Goal: Task Accomplishment & Management: Manage account settings

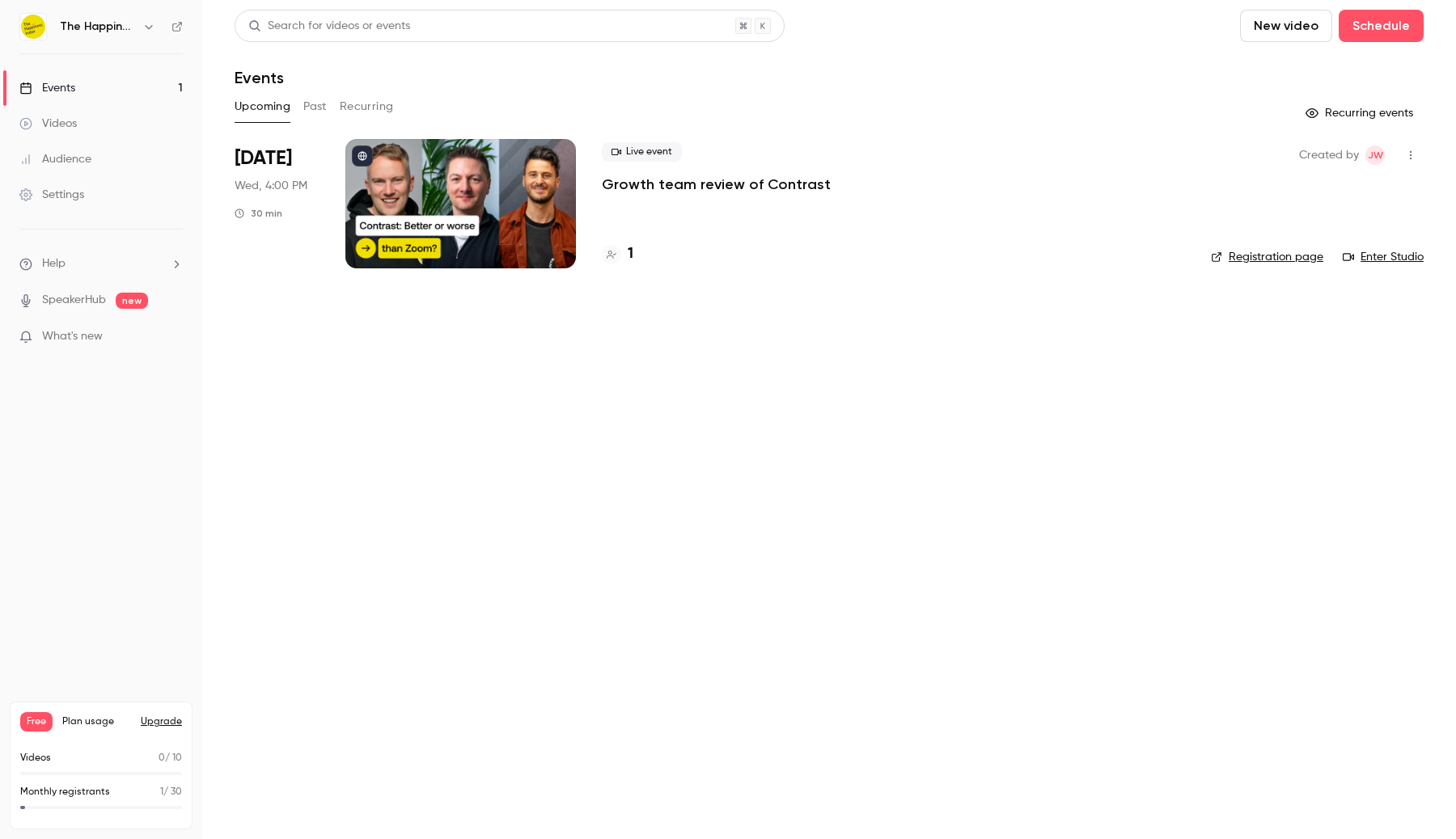
click at [75, 196] on div "Settings" at bounding box center [52, 195] width 65 height 16
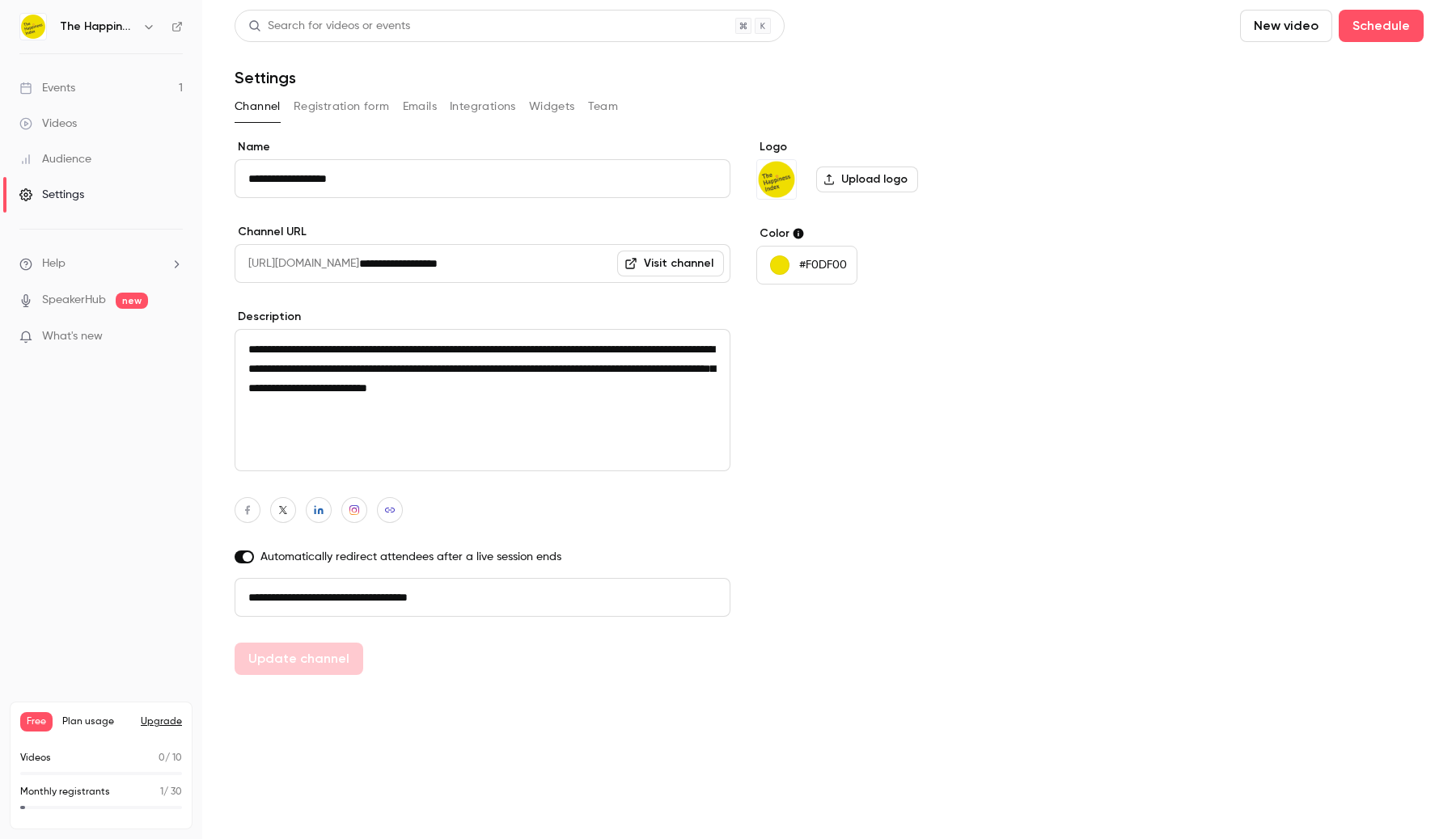
click at [142, 29] on icon "button" at bounding box center [148, 27] width 13 height 13
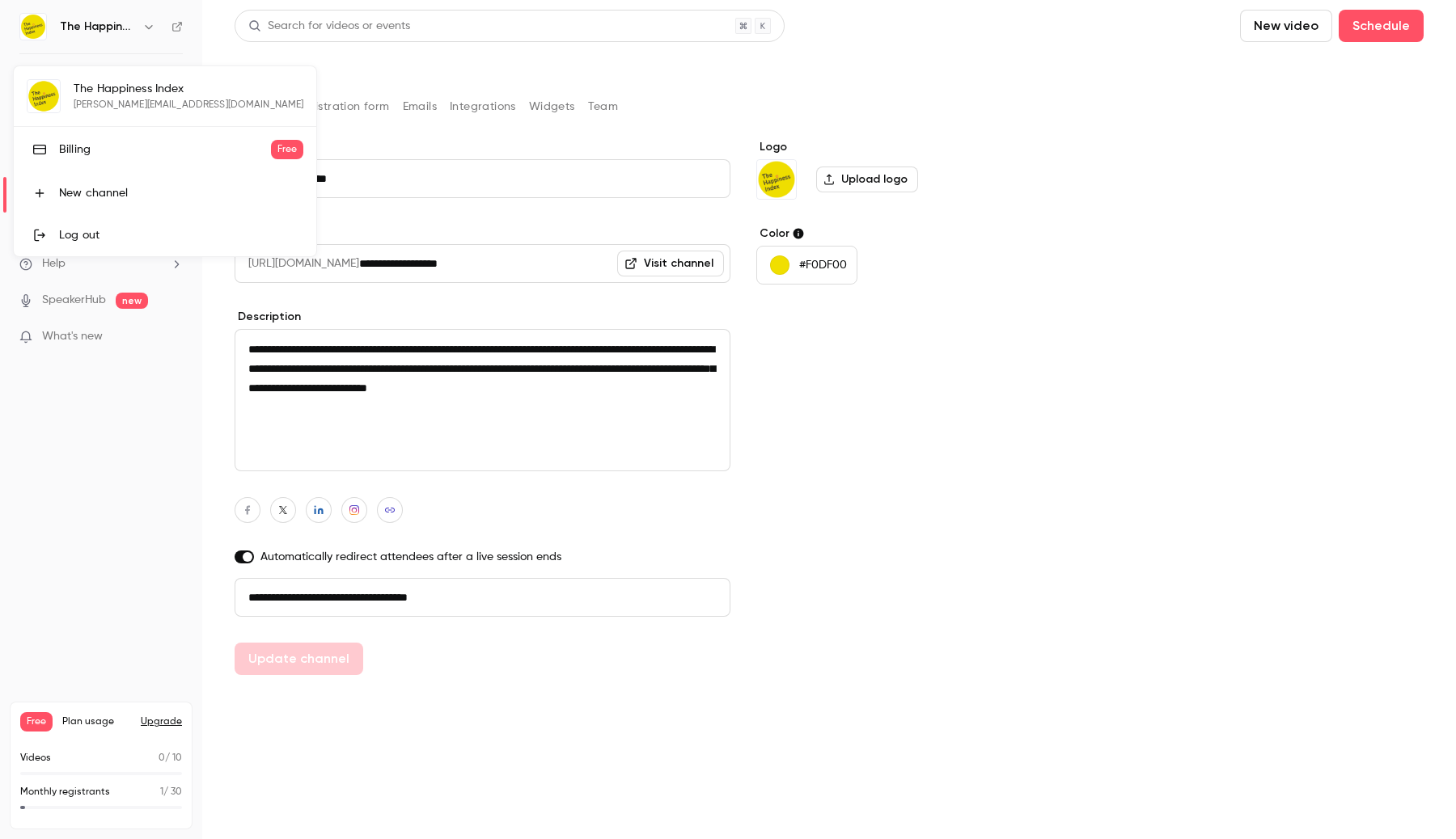
click at [99, 506] on div at bounding box center [728, 420] width 1456 height 839
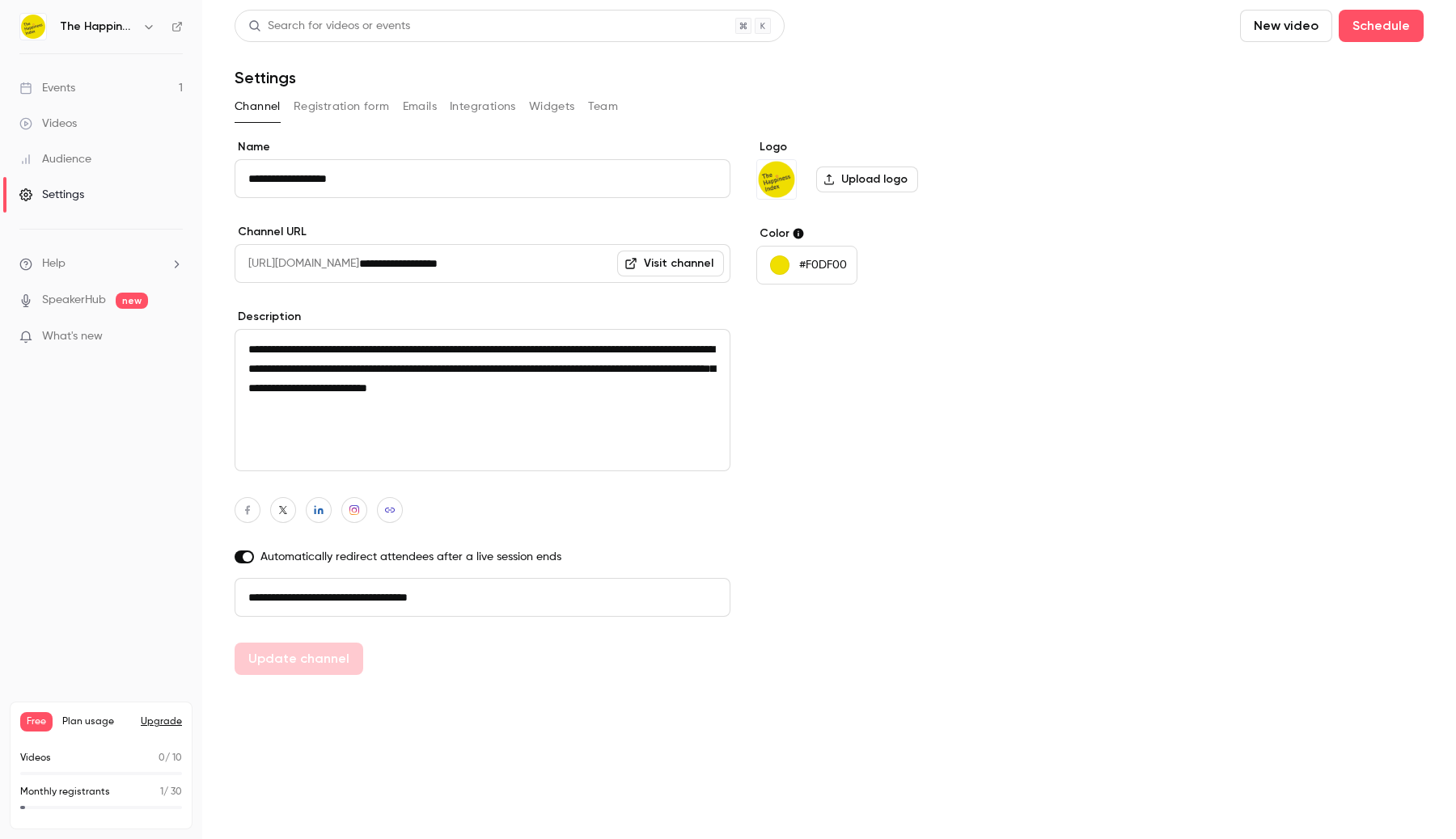
click at [606, 112] on button "Team" at bounding box center [603, 106] width 31 height 26
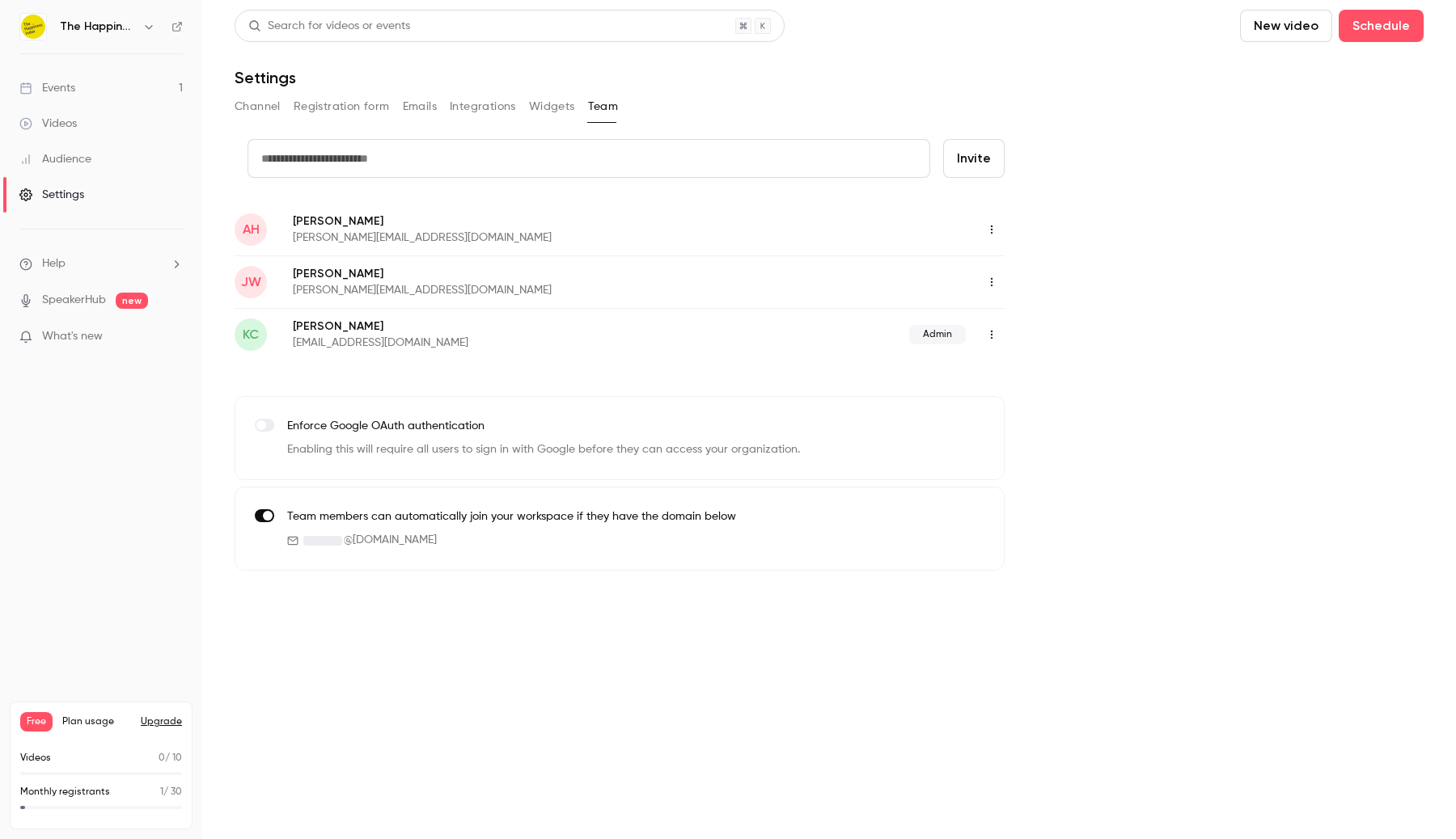
click at [988, 279] on icon "button" at bounding box center [991, 282] width 13 height 11
click at [1001, 331] on li "Assign admin role" at bounding box center [1066, 323] width 174 height 42
click at [152, 84] on link "Events 1" at bounding box center [100, 88] width 202 height 35
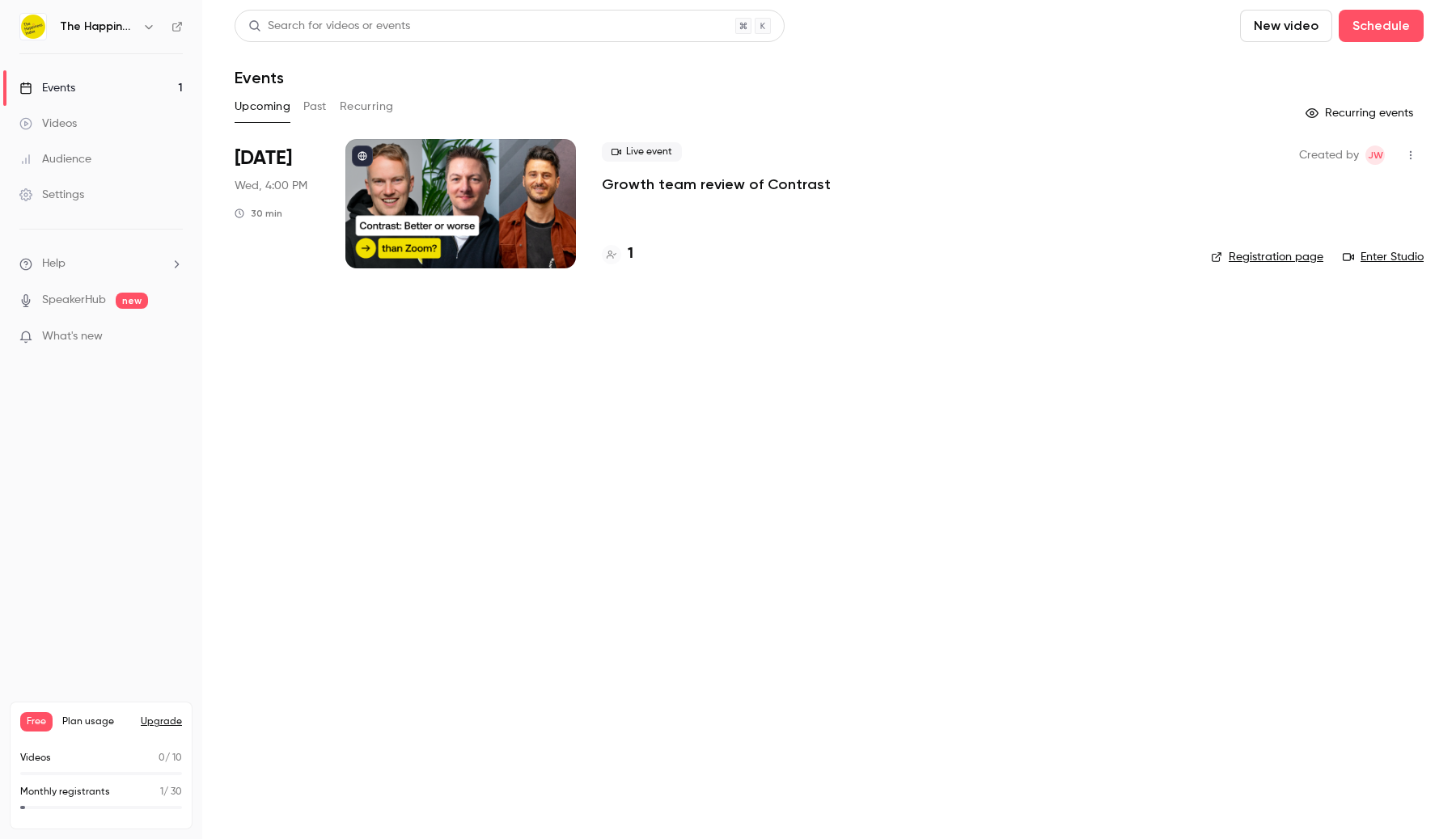
click at [148, 86] on link "Events 1" at bounding box center [100, 88] width 202 height 35
click at [142, 123] on link "Videos" at bounding box center [100, 124] width 202 height 35
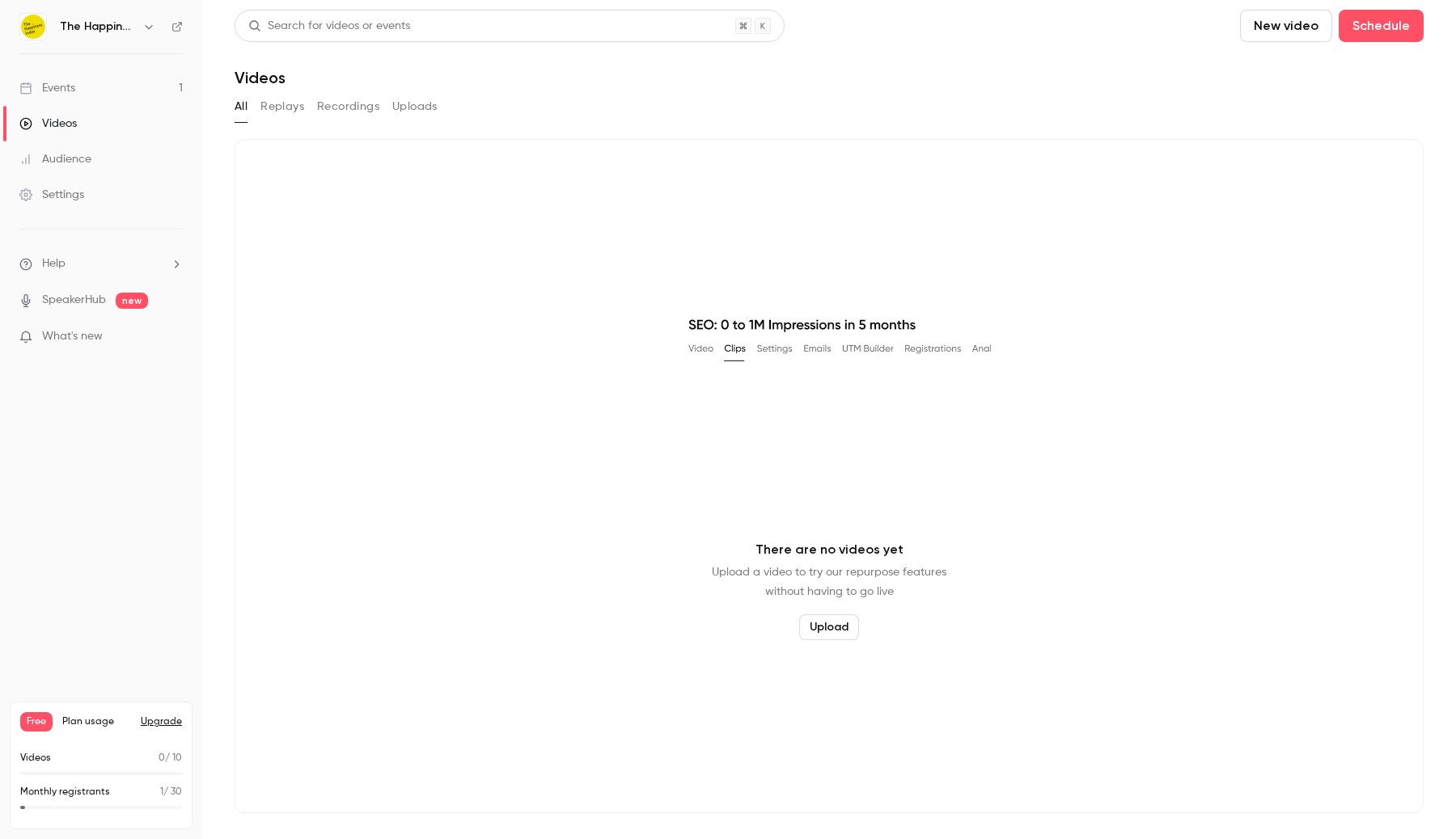
click at [156, 22] on button "button" at bounding box center [149, 27] width 20 height 20
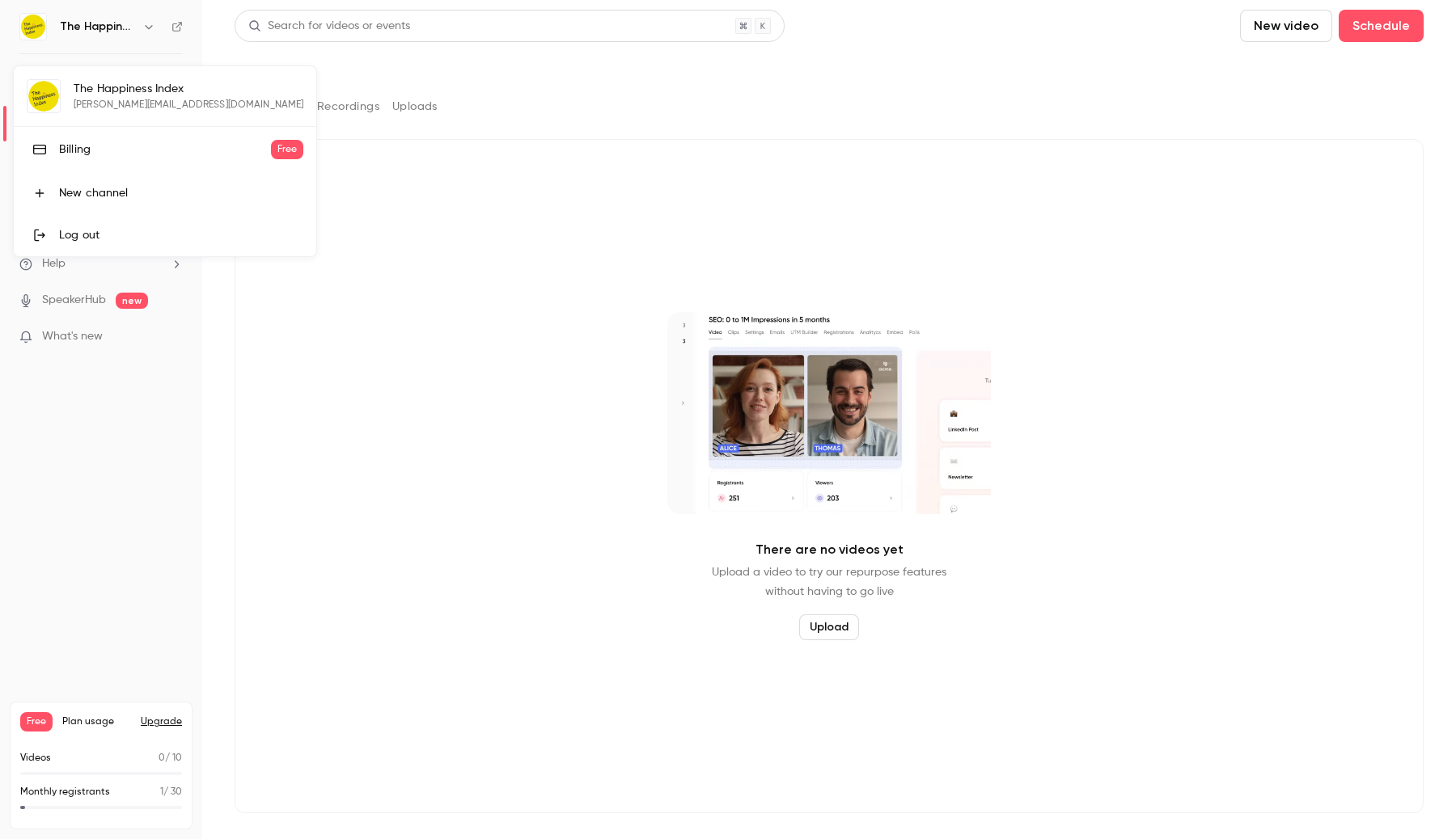
click at [423, 115] on div at bounding box center [728, 420] width 1456 height 839
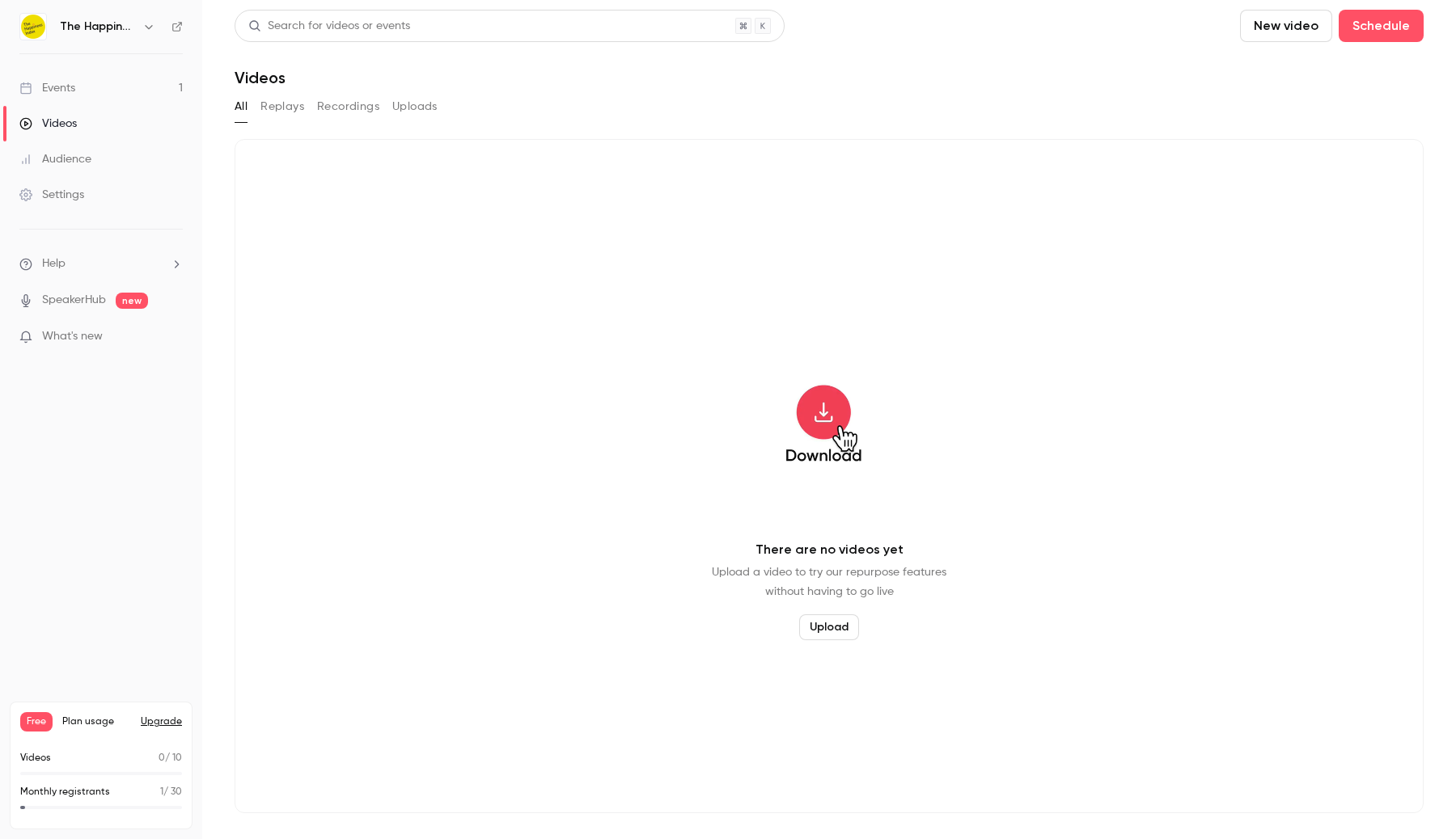
click at [423, 107] on button "Uploads" at bounding box center [415, 106] width 45 height 26
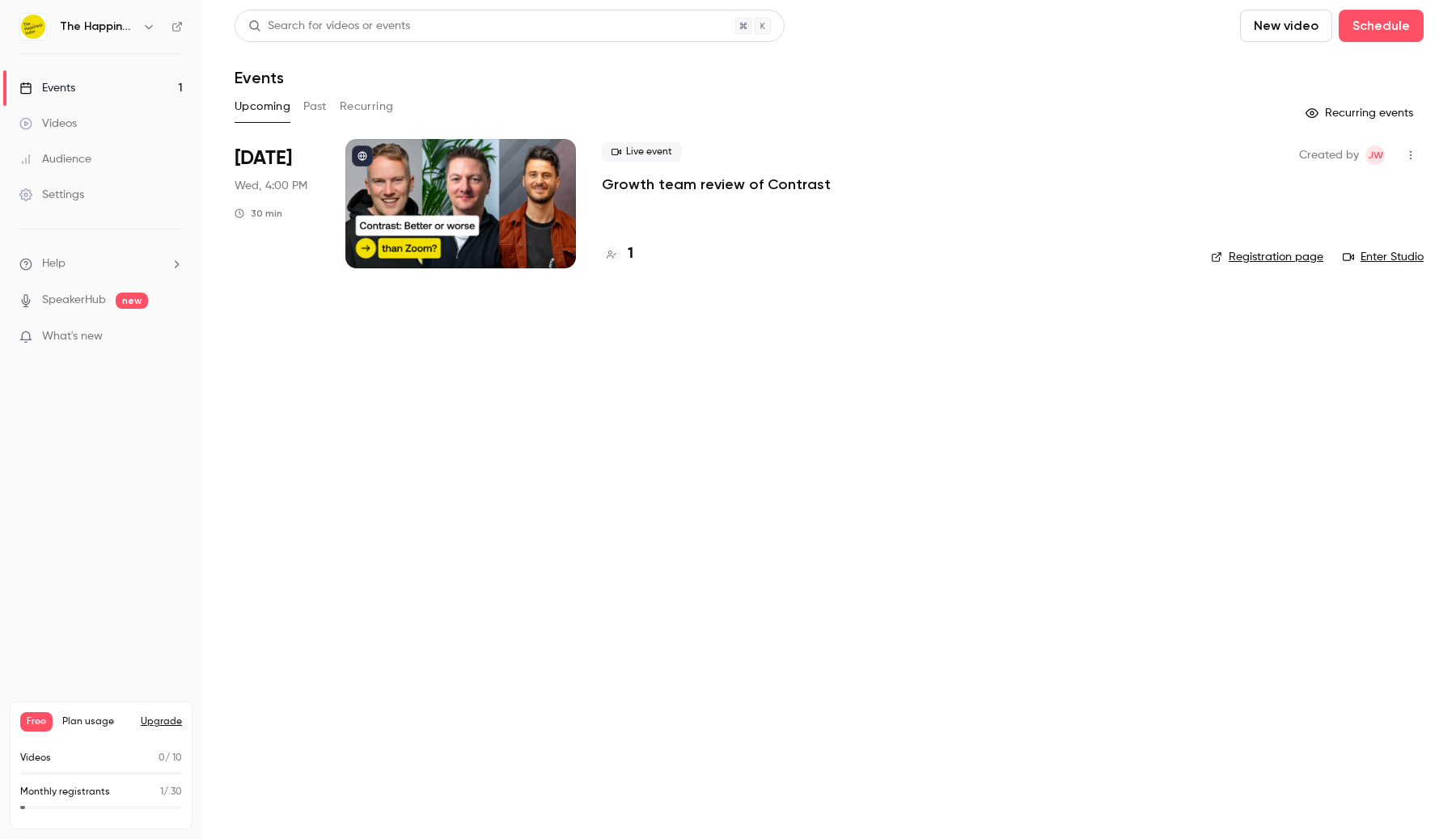
click at [108, 97] on link "Events 1" at bounding box center [100, 88] width 202 height 35
click at [347, 201] on div at bounding box center [461, 203] width 231 height 129
click at [139, 94] on link "Events 1" at bounding box center [100, 88] width 202 height 35
